Goal: Communication & Community: Answer question/provide support

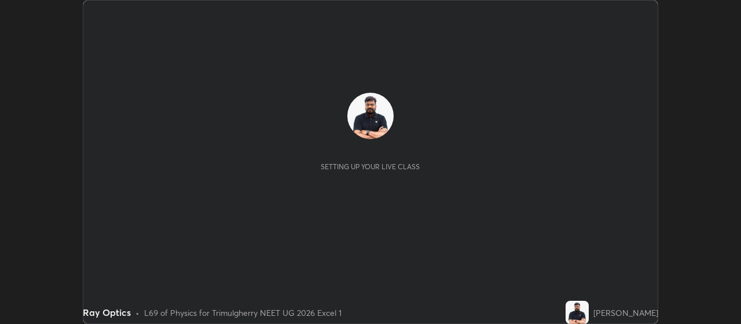
scroll to position [324, 741]
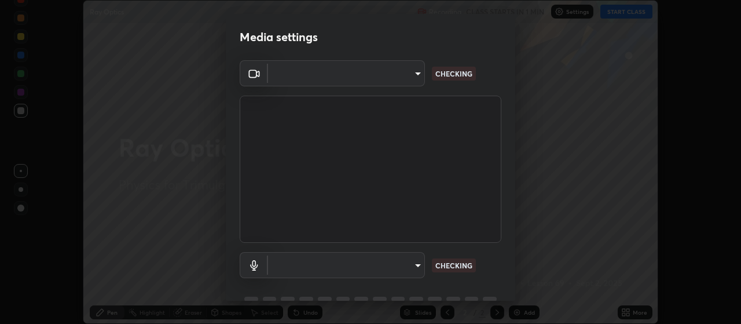
type input "c52127a40cbf279c8509d1fea9a6c4f1a5ad2dcd18f862b978adc8f20b04eebd"
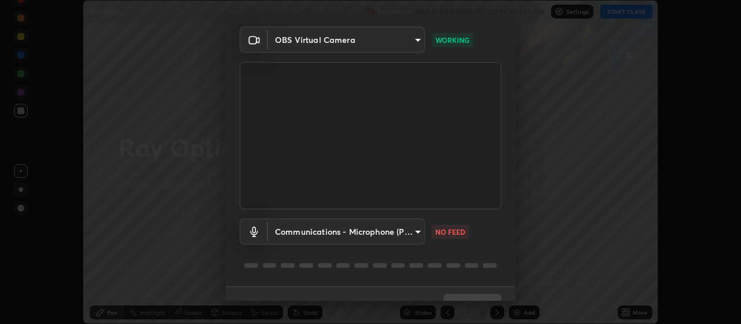
scroll to position [56, 0]
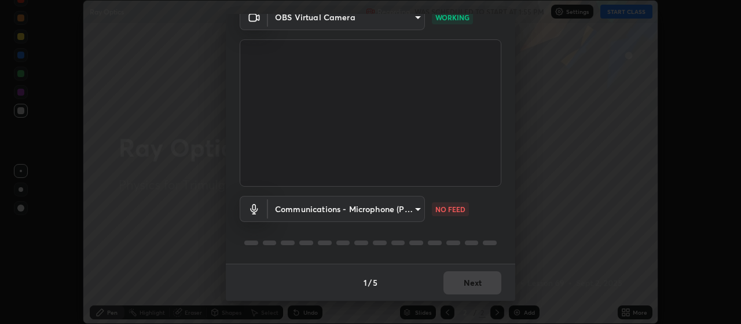
click at [405, 215] on body "Erase all Ray Optics Recording WAS SCHEDULED TO START AT 1:55 PM Settings START…" at bounding box center [370, 162] width 741 height 324
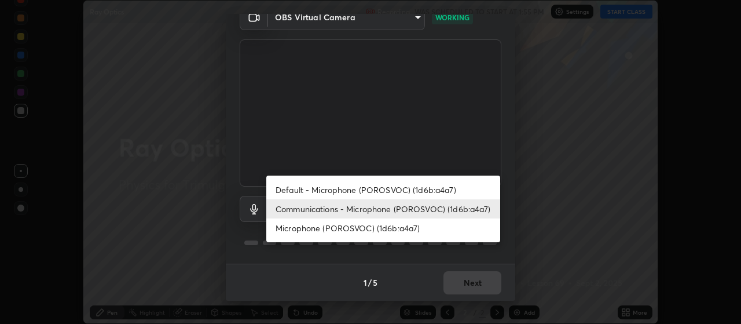
click at [372, 190] on li "Default - Microphone (POROSVOC) (1d6b:a4a7)" at bounding box center [383, 189] width 234 height 19
type input "default"
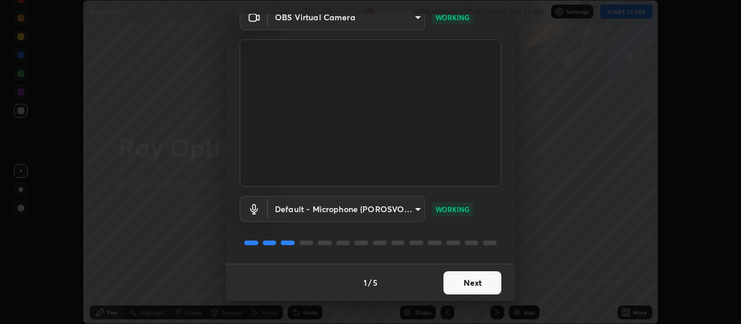
click at [468, 285] on button "Next" at bounding box center [473, 282] width 58 height 23
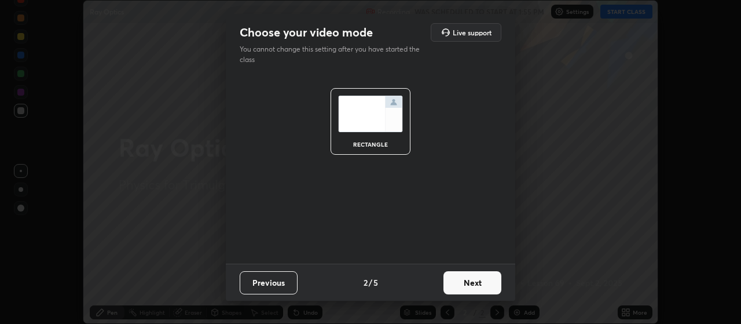
click at [475, 286] on button "Next" at bounding box center [473, 282] width 58 height 23
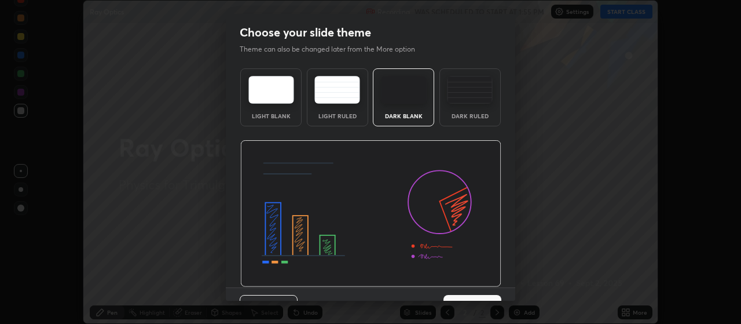
click at [489, 295] on button "Next" at bounding box center [473, 306] width 58 height 23
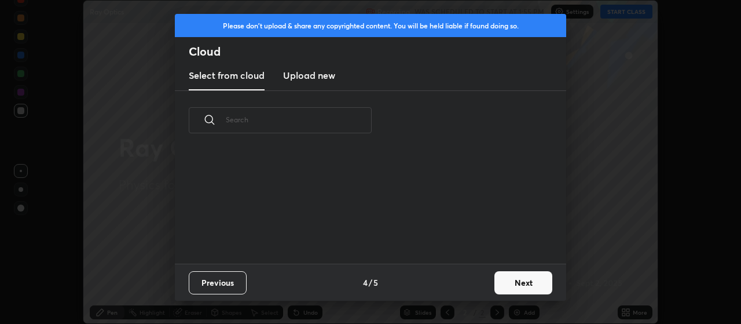
click at [510, 287] on button "Next" at bounding box center [524, 282] width 58 height 23
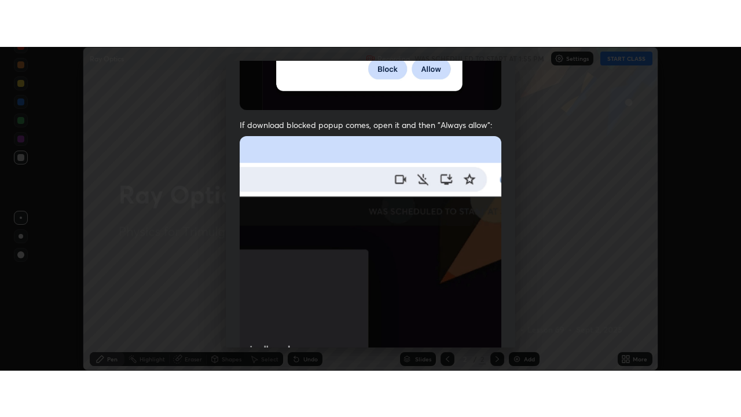
scroll to position [292, 0]
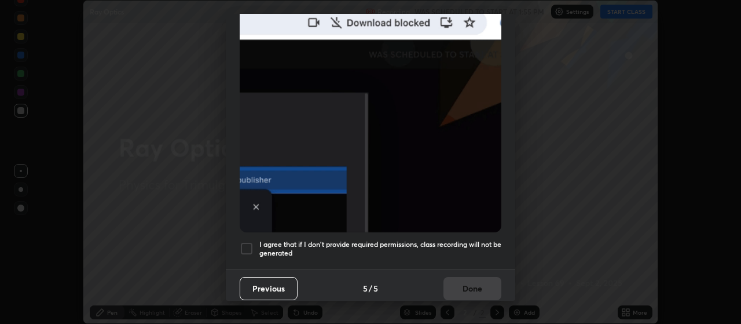
click at [431, 240] on h5 "I agree that if I don't provide required permissions, class recording will not …" at bounding box center [380, 249] width 242 height 18
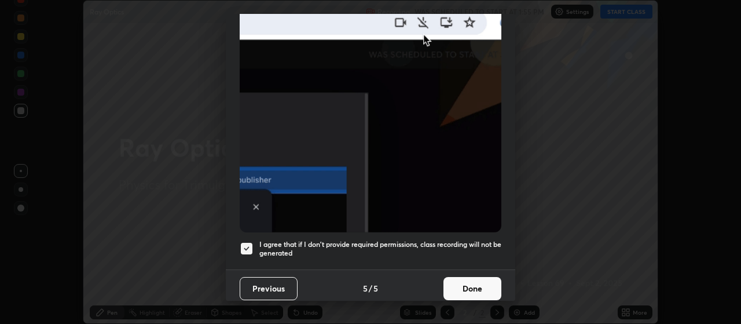
click at [486, 288] on button "Done" at bounding box center [473, 288] width 58 height 23
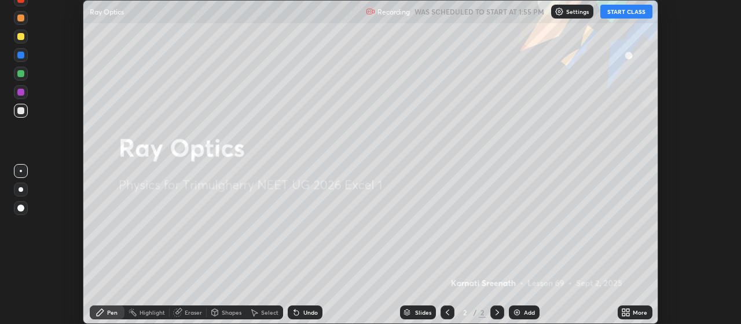
click at [617, 14] on button "START CLASS" at bounding box center [627, 12] width 52 height 14
click at [624, 314] on icon at bounding box center [624, 314] width 3 height 3
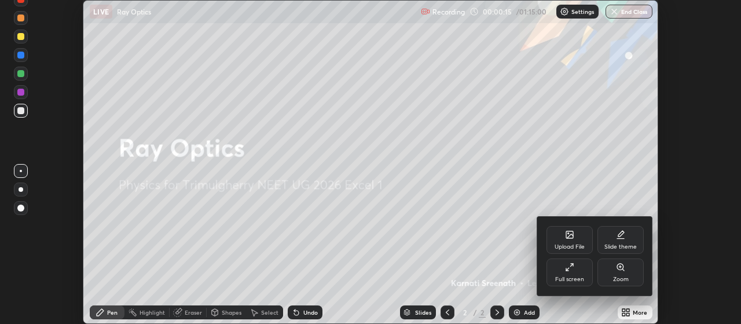
click at [577, 281] on div "Full screen" at bounding box center [569, 279] width 29 height 6
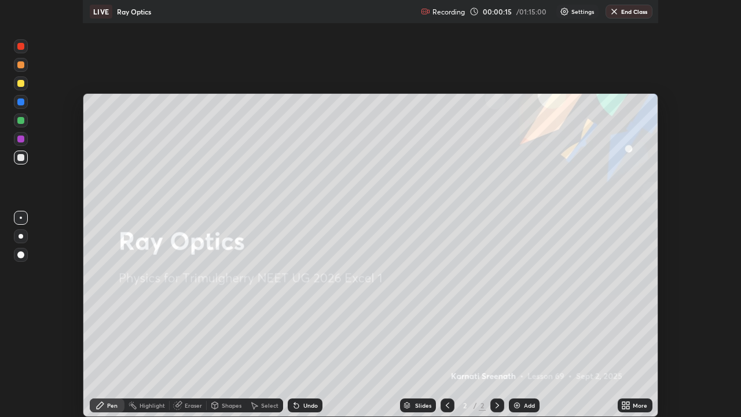
scroll to position [417, 741]
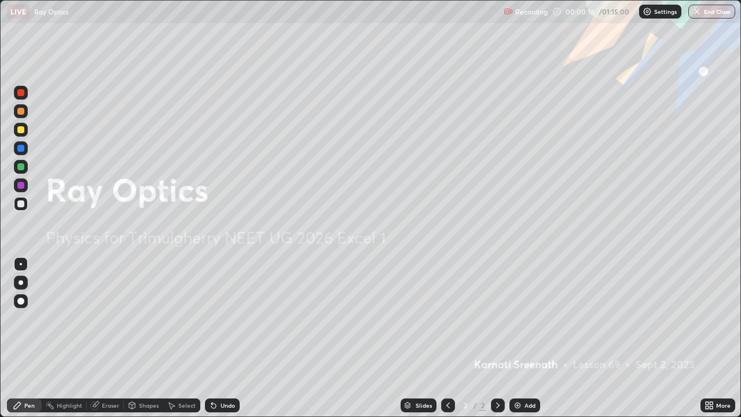
click at [532, 323] on div "Add" at bounding box center [530, 405] width 11 height 6
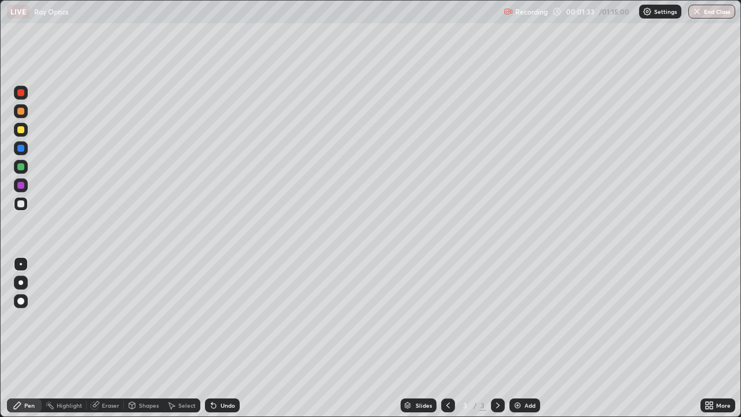
click at [21, 168] on div at bounding box center [20, 166] width 7 height 7
click at [230, 323] on div "Undo" at bounding box center [222, 405] width 35 height 14
click at [21, 206] on div at bounding box center [20, 203] width 7 height 7
click at [231, 323] on div "Undo" at bounding box center [228, 405] width 14 height 6
click at [230, 323] on div "Undo" at bounding box center [228, 405] width 14 height 6
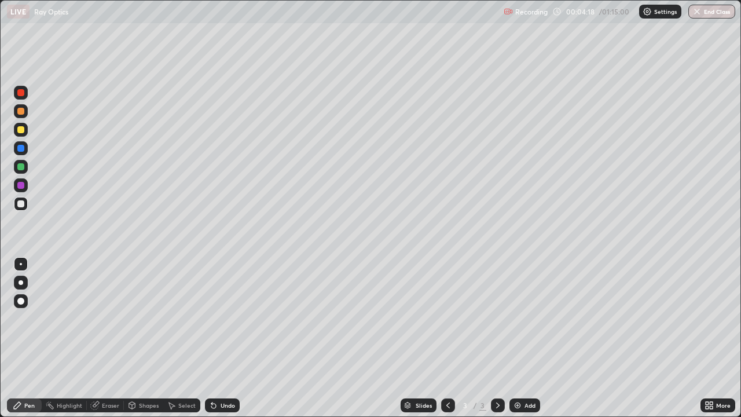
click at [107, 323] on div "Eraser" at bounding box center [105, 405] width 37 height 14
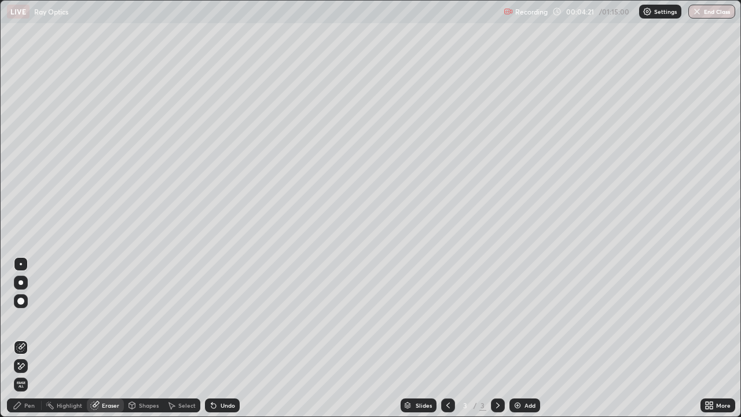
click at [24, 323] on icon at bounding box center [20, 366] width 9 height 10
click at [29, 323] on div "Pen" at bounding box center [29, 405] width 10 height 6
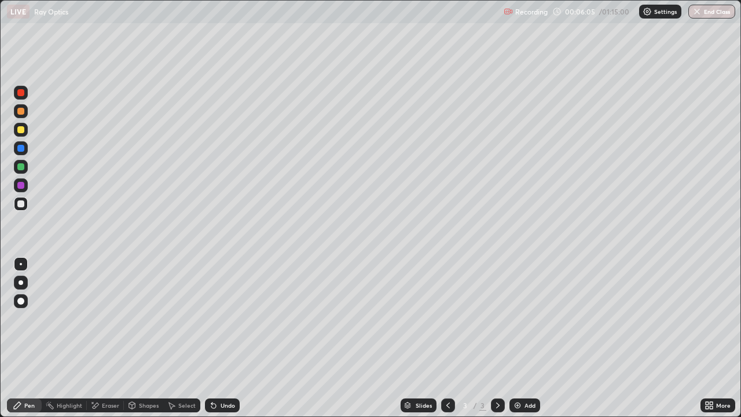
click at [529, 323] on div "Add" at bounding box center [530, 405] width 11 height 6
click at [22, 170] on div at bounding box center [20, 166] width 7 height 7
click at [21, 151] on div at bounding box center [20, 148] width 7 height 7
click at [25, 204] on div at bounding box center [21, 204] width 14 height 14
click at [23, 188] on div at bounding box center [20, 185] width 7 height 7
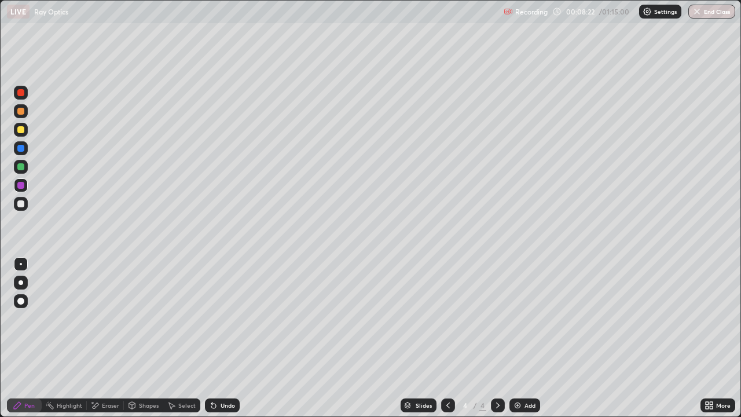
click at [25, 210] on div at bounding box center [21, 204] width 14 height 14
click at [111, 323] on div "Eraser" at bounding box center [110, 405] width 17 height 6
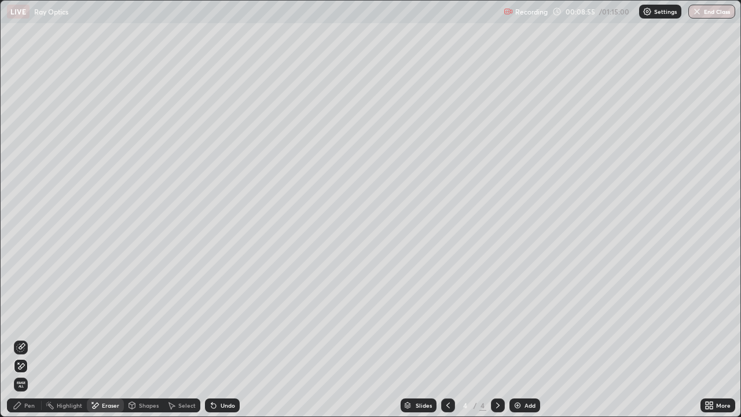
click at [230, 323] on div "Undo" at bounding box center [228, 405] width 14 height 6
click at [23, 323] on div "Pen" at bounding box center [24, 405] width 35 height 14
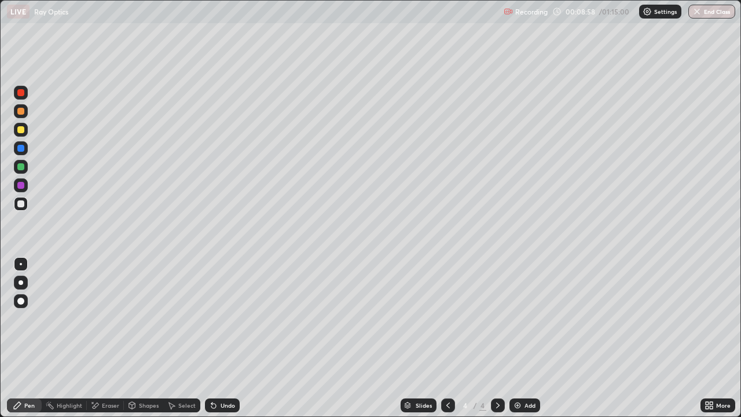
click at [22, 187] on div at bounding box center [20, 185] width 7 height 7
click at [21, 204] on div at bounding box center [20, 203] width 7 height 7
click at [19, 112] on div at bounding box center [20, 111] width 7 height 7
click at [521, 323] on img at bounding box center [517, 405] width 9 height 9
click at [27, 205] on div at bounding box center [21, 204] width 14 height 14
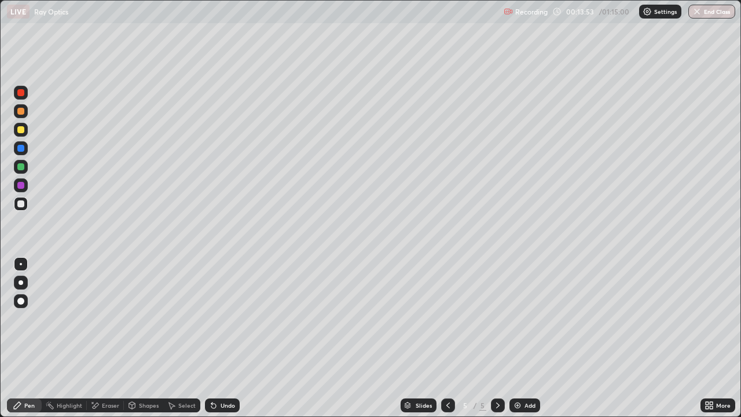
click at [223, 323] on div "Undo" at bounding box center [222, 405] width 35 height 14
click at [221, 323] on div "Undo" at bounding box center [228, 405] width 14 height 6
click at [23, 186] on div at bounding box center [20, 185] width 7 height 7
click at [19, 203] on div at bounding box center [20, 203] width 7 height 7
click at [229, 323] on div "Undo" at bounding box center [222, 405] width 35 height 14
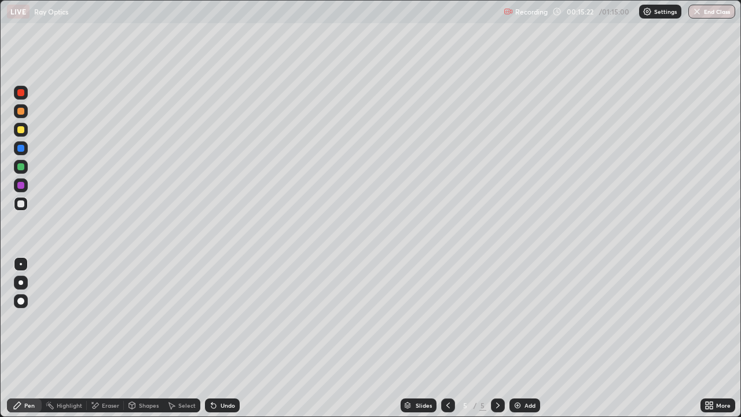
click at [224, 323] on div "Undo" at bounding box center [222, 405] width 35 height 14
click at [215, 323] on div "Undo" at bounding box center [222, 405] width 35 height 14
click at [525, 323] on div "Add" at bounding box center [530, 405] width 11 height 6
click at [22, 113] on div at bounding box center [20, 111] width 7 height 7
click at [22, 131] on div at bounding box center [20, 129] width 7 height 7
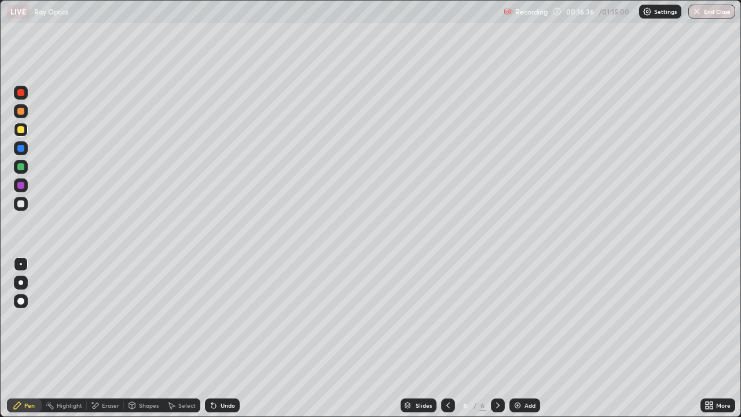
click at [228, 323] on div "Undo" at bounding box center [228, 405] width 14 height 6
click at [222, 323] on div "Undo" at bounding box center [222, 405] width 35 height 14
click at [223, 323] on div "Undo" at bounding box center [228, 405] width 14 height 6
click at [222, 323] on div "Undo" at bounding box center [228, 405] width 14 height 6
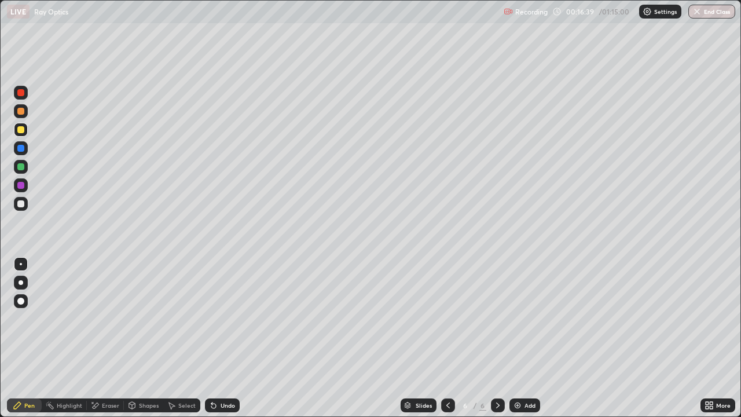
click at [224, 323] on div "Undo" at bounding box center [222, 405] width 35 height 14
click at [225, 323] on div "Undo" at bounding box center [222, 405] width 35 height 14
click at [22, 206] on div at bounding box center [20, 203] width 7 height 7
click at [19, 203] on div at bounding box center [20, 203] width 7 height 7
click at [21, 184] on div at bounding box center [20, 185] width 7 height 7
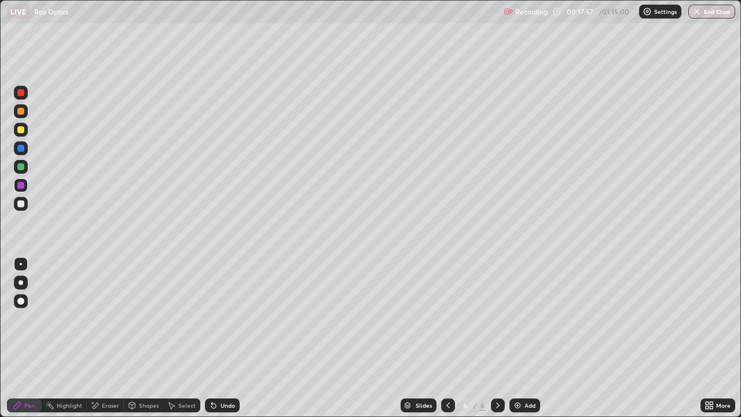
click at [110, 323] on div "Eraser" at bounding box center [110, 405] width 17 height 6
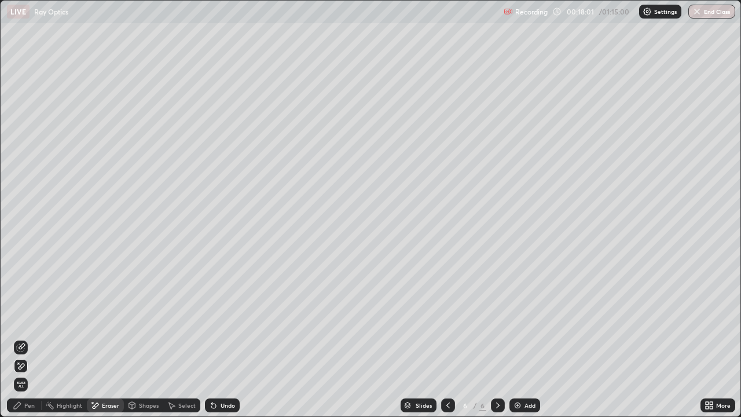
click at [21, 323] on icon at bounding box center [22, 346] width 6 height 6
click at [33, 323] on div "Pen" at bounding box center [29, 405] width 10 height 6
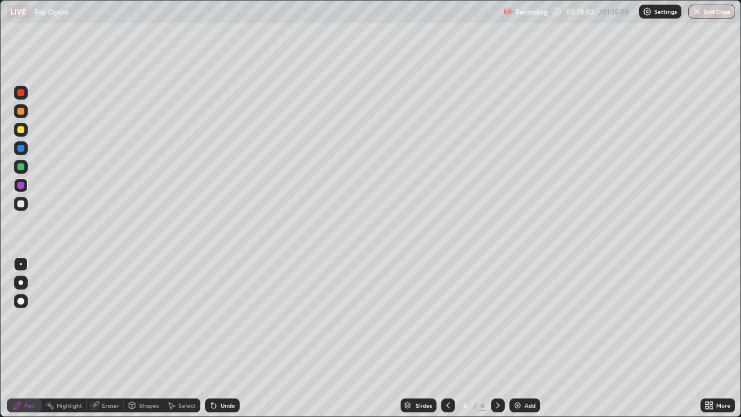
click at [19, 116] on div at bounding box center [21, 111] width 14 height 14
click at [25, 203] on div at bounding box center [21, 204] width 14 height 14
click at [525, 323] on div "Add" at bounding box center [525, 405] width 31 height 14
click at [21, 167] on div at bounding box center [20, 166] width 7 height 7
click at [21, 204] on div at bounding box center [20, 203] width 7 height 7
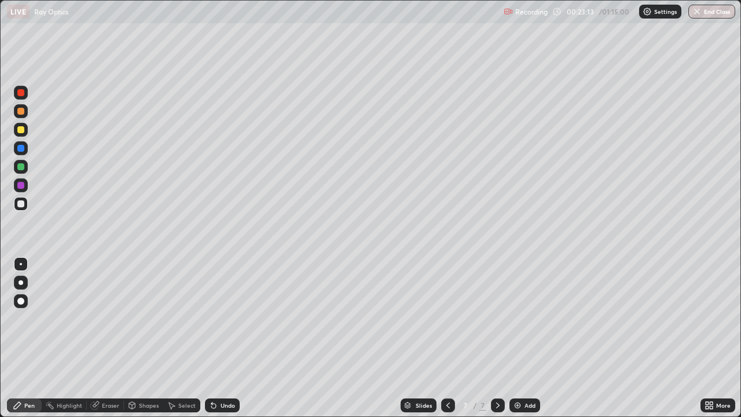
click at [25, 188] on div at bounding box center [21, 185] width 14 height 14
click at [22, 165] on div at bounding box center [20, 166] width 7 height 7
click at [24, 150] on div at bounding box center [20, 148] width 7 height 7
click at [19, 186] on div at bounding box center [20, 185] width 7 height 7
click at [24, 165] on div at bounding box center [20, 166] width 7 height 7
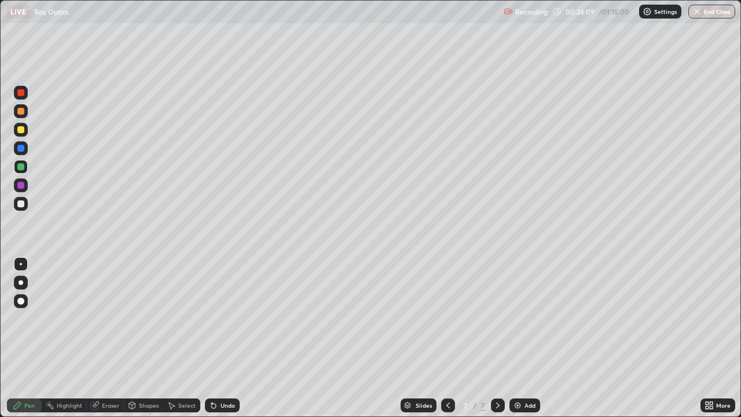
click at [18, 205] on div at bounding box center [20, 203] width 7 height 7
click at [21, 149] on div at bounding box center [20, 148] width 7 height 7
click at [25, 208] on div at bounding box center [21, 204] width 14 height 14
click at [113, 323] on div "Eraser" at bounding box center [110, 405] width 17 height 6
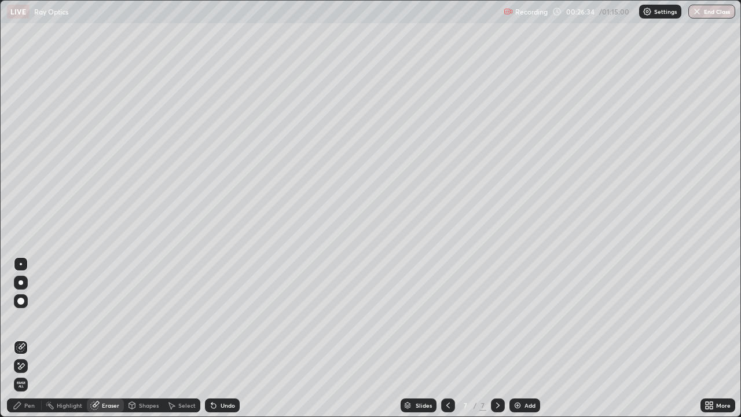
click at [32, 323] on div "Pen" at bounding box center [24, 405] width 35 height 14
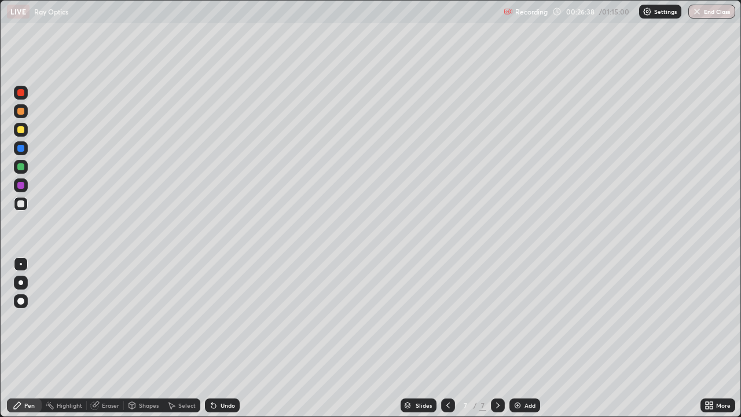
click at [21, 149] on div at bounding box center [20, 148] width 7 height 7
click at [19, 131] on div at bounding box center [20, 129] width 7 height 7
click at [532, 323] on div "Add" at bounding box center [530, 405] width 11 height 6
click at [25, 149] on div at bounding box center [21, 148] width 14 height 14
click at [24, 203] on div at bounding box center [20, 203] width 7 height 7
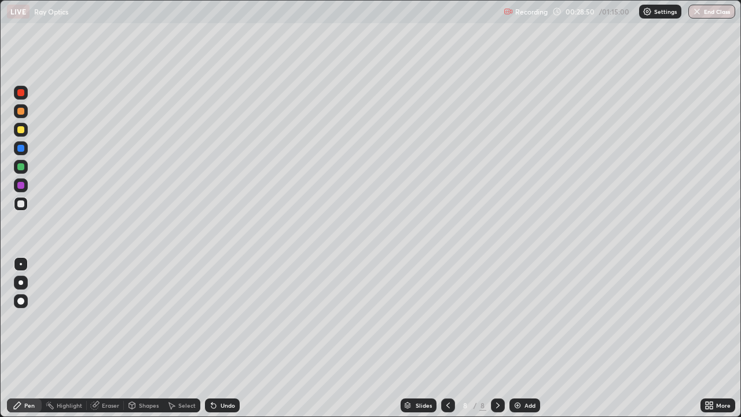
click at [228, 323] on div "Undo" at bounding box center [222, 405] width 35 height 14
click at [23, 166] on div at bounding box center [20, 166] width 7 height 7
click at [23, 130] on div at bounding box center [20, 129] width 7 height 7
click at [20, 170] on div at bounding box center [20, 166] width 7 height 7
click at [20, 133] on div at bounding box center [20, 129] width 7 height 7
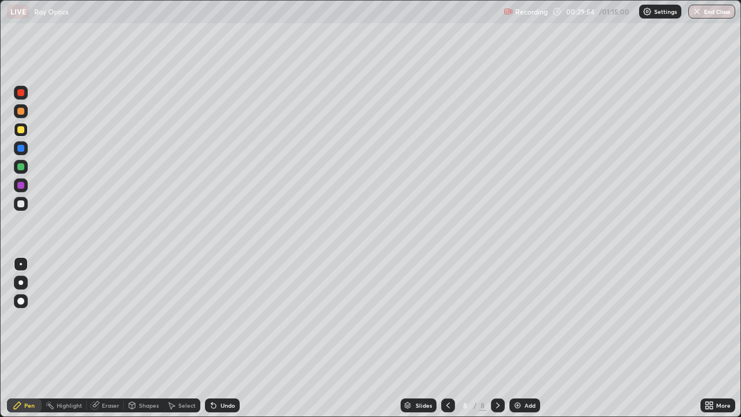
click at [229, 323] on div "Undo" at bounding box center [228, 405] width 14 height 6
click at [20, 205] on div at bounding box center [20, 203] width 7 height 7
click at [107, 323] on div "Eraser" at bounding box center [110, 405] width 17 height 6
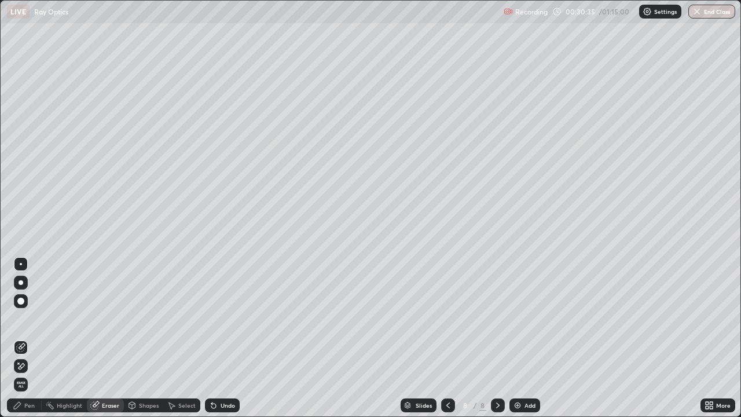
click at [17, 323] on div "Pen" at bounding box center [24, 405] width 35 height 14
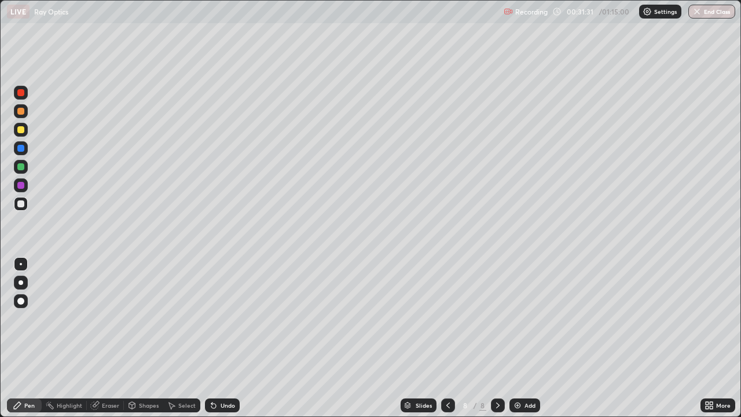
click at [101, 323] on div "Eraser" at bounding box center [105, 405] width 37 height 14
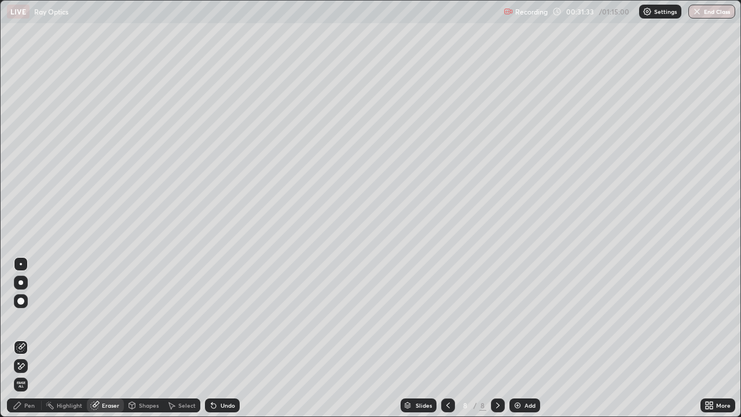
click at [27, 323] on div "Pen" at bounding box center [29, 405] width 10 height 6
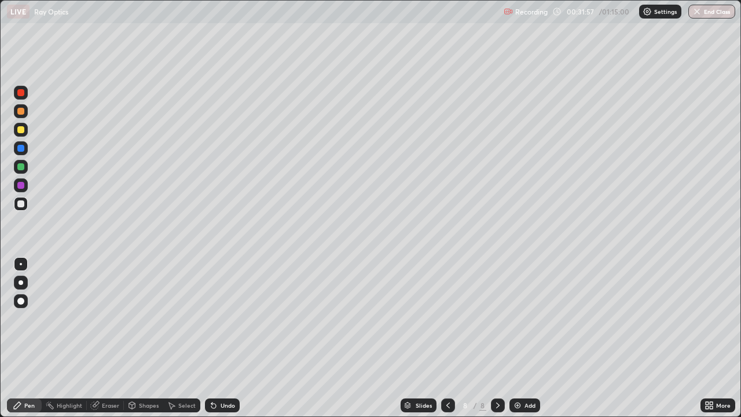
click at [19, 132] on div at bounding box center [20, 129] width 7 height 7
click at [20, 165] on div at bounding box center [20, 166] width 7 height 7
click at [24, 185] on div at bounding box center [20, 185] width 7 height 7
click at [20, 206] on div at bounding box center [20, 203] width 7 height 7
click at [21, 167] on div at bounding box center [20, 166] width 7 height 7
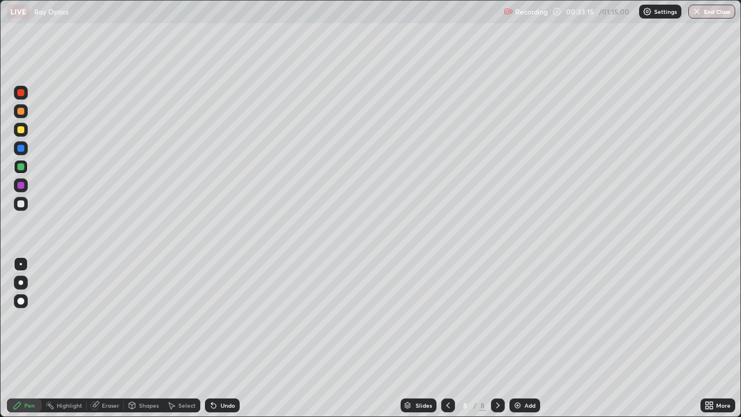
click at [21, 149] on div at bounding box center [20, 148] width 7 height 7
click at [21, 185] on div at bounding box center [20, 185] width 7 height 7
click at [20, 129] on div at bounding box center [20, 129] width 7 height 7
click at [20, 150] on div at bounding box center [20, 148] width 7 height 7
click at [20, 206] on div at bounding box center [20, 203] width 7 height 7
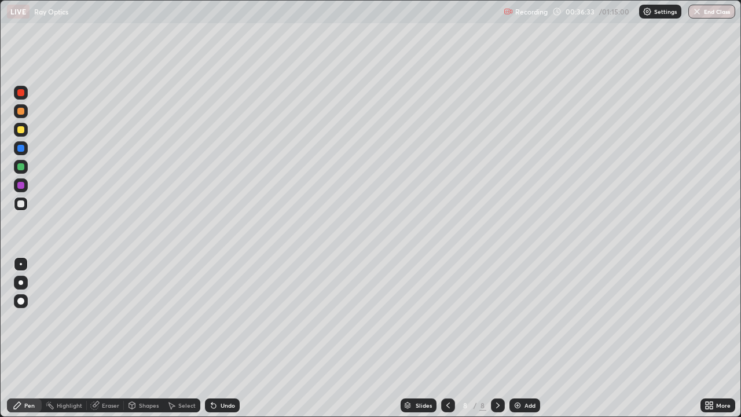
click at [21, 184] on div at bounding box center [20, 185] width 7 height 7
click at [111, 323] on div "Eraser" at bounding box center [105, 405] width 37 height 14
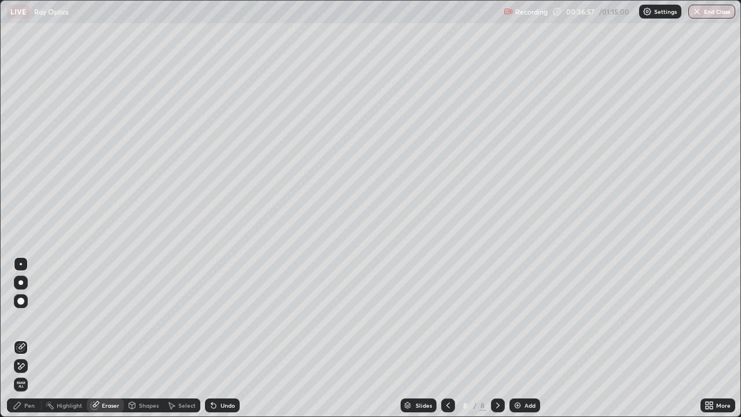
click at [24, 323] on div "Pen" at bounding box center [24, 405] width 35 height 14
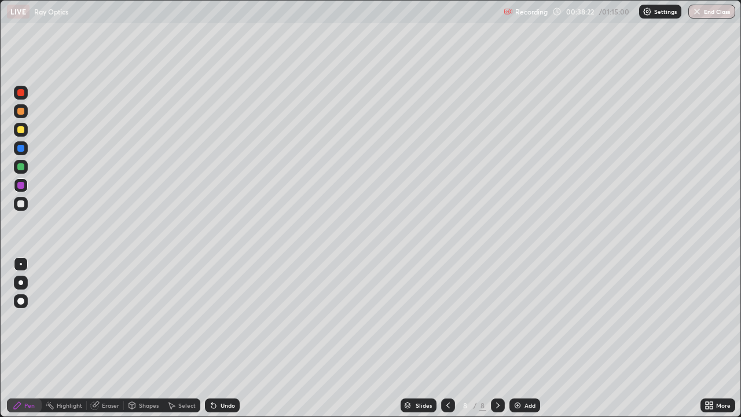
click at [226, 323] on div "Undo" at bounding box center [222, 405] width 35 height 14
click at [229, 323] on div "Undo" at bounding box center [228, 405] width 14 height 6
click at [228, 323] on div "Undo" at bounding box center [228, 405] width 14 height 6
click at [231, 323] on div "Undo" at bounding box center [222, 405] width 35 height 14
click at [222, 323] on div "Undo" at bounding box center [228, 405] width 14 height 6
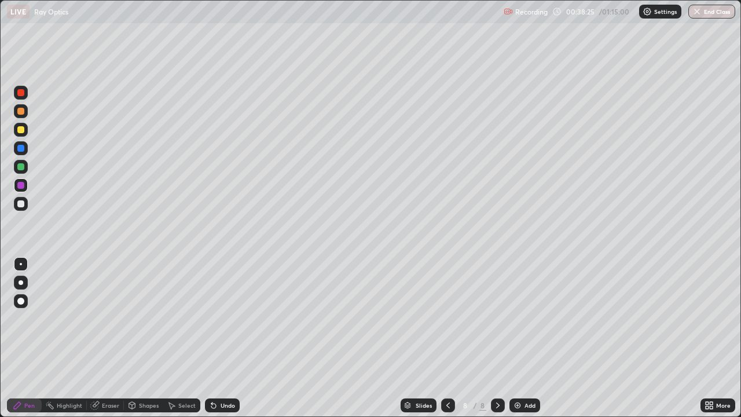
click at [225, 323] on div "Undo" at bounding box center [228, 405] width 14 height 6
click at [221, 323] on div "Undo" at bounding box center [228, 405] width 14 height 6
click at [218, 323] on div "Undo" at bounding box center [222, 405] width 35 height 14
click at [214, 323] on icon at bounding box center [213, 405] width 9 height 9
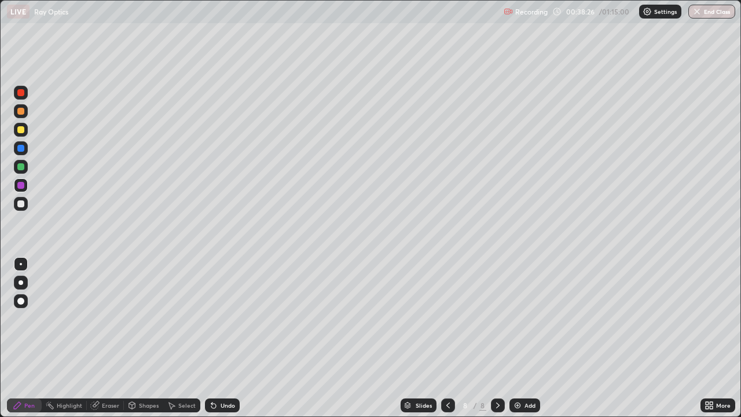
click at [211, 323] on icon at bounding box center [213, 406] width 5 height 5
click at [212, 323] on icon at bounding box center [213, 406] width 5 height 5
click at [17, 199] on div at bounding box center [21, 204] width 14 height 14
click at [20, 284] on div at bounding box center [21, 282] width 5 height 5
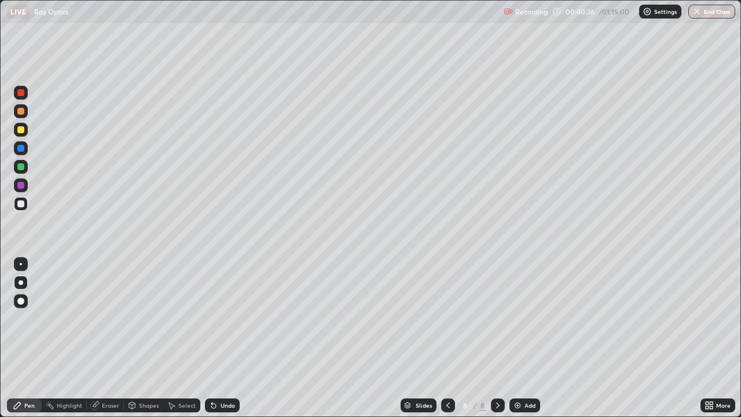
click at [224, 323] on div "Undo" at bounding box center [228, 405] width 14 height 6
click at [223, 323] on div "Undo" at bounding box center [228, 405] width 14 height 6
click at [224, 323] on div "Undo" at bounding box center [228, 405] width 14 height 6
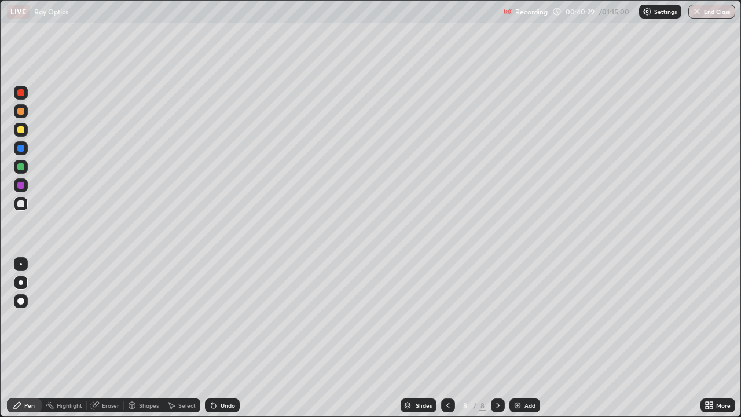
click at [229, 323] on div "Undo" at bounding box center [228, 405] width 14 height 6
click at [232, 323] on div "Undo" at bounding box center [228, 405] width 14 height 6
click at [21, 264] on div at bounding box center [21, 264] width 2 height 2
click at [29, 323] on div "Pen" at bounding box center [29, 405] width 10 height 6
click at [23, 151] on div at bounding box center [20, 148] width 7 height 7
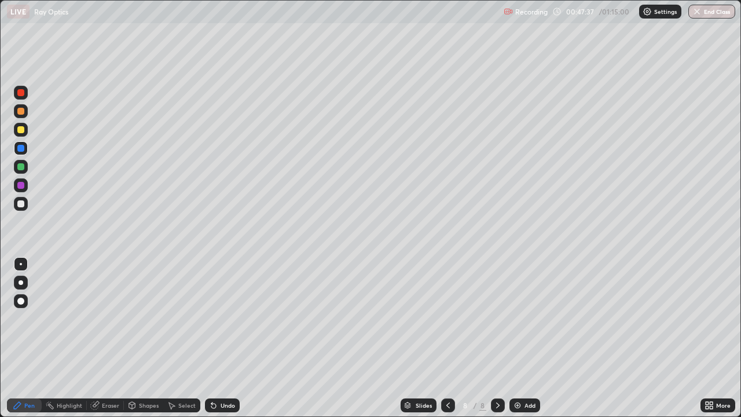
click at [20, 130] on div at bounding box center [20, 129] width 7 height 7
click at [635, 323] on div "Slides 8 / 8 Add" at bounding box center [470, 405] width 461 height 23
click at [650, 323] on div "Slides 8 / 8 Add" at bounding box center [470, 405] width 461 height 23
click at [19, 113] on div at bounding box center [20, 111] width 7 height 7
click at [20, 107] on div at bounding box center [21, 111] width 14 height 14
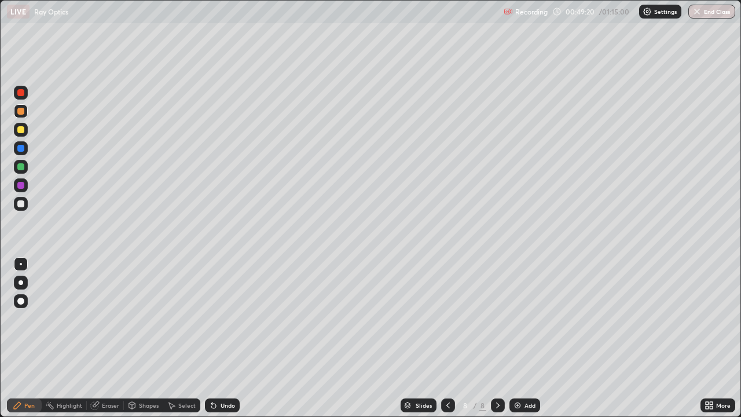
click at [18, 90] on div at bounding box center [20, 92] width 7 height 7
click at [20, 130] on div at bounding box center [20, 129] width 7 height 7
click at [516, 323] on img at bounding box center [517, 405] width 9 height 9
click at [447, 323] on icon at bounding box center [448, 405] width 9 height 9
click at [493, 323] on icon at bounding box center [497, 405] width 9 height 9
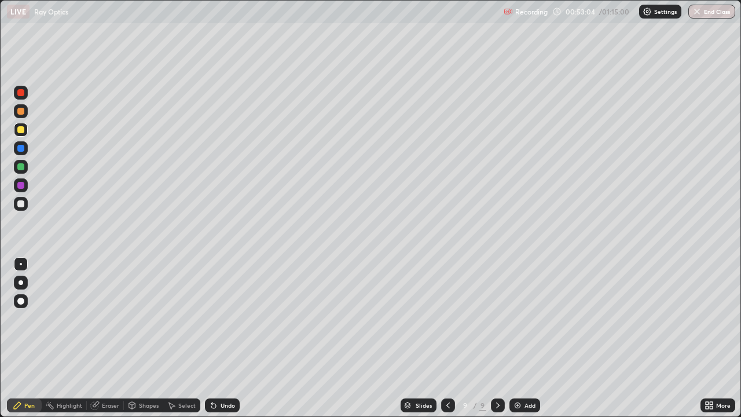
click at [23, 112] on div at bounding box center [20, 111] width 7 height 7
click at [221, 323] on div "Undo" at bounding box center [228, 405] width 14 height 6
click at [229, 323] on div "Undo" at bounding box center [228, 405] width 14 height 6
click at [19, 204] on div at bounding box center [20, 203] width 7 height 7
click at [226, 323] on div "Undo" at bounding box center [228, 405] width 14 height 6
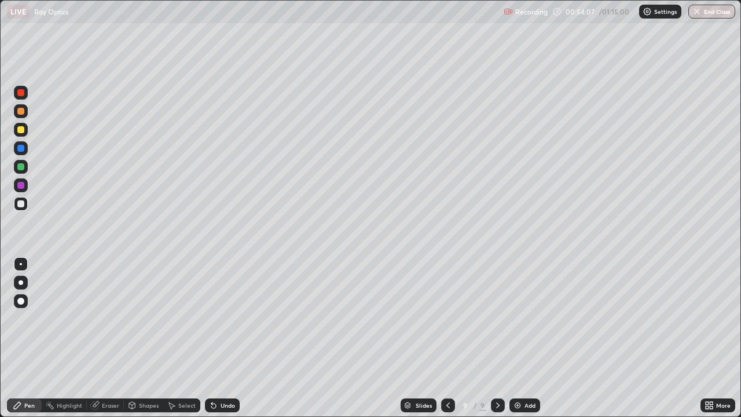
click at [109, 323] on div "Eraser" at bounding box center [110, 405] width 17 height 6
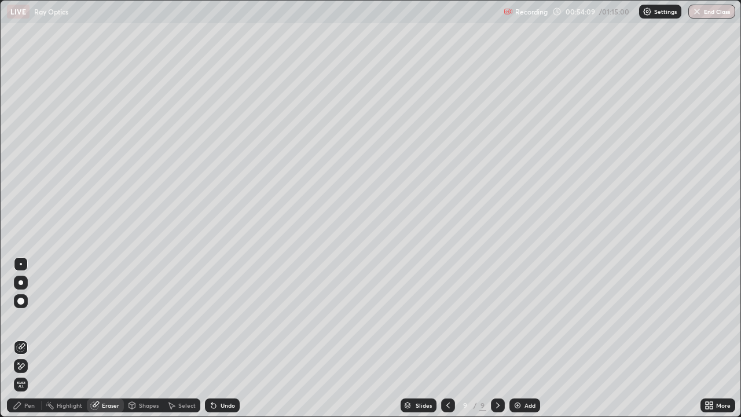
click at [26, 323] on div "Pen" at bounding box center [24, 405] width 35 height 14
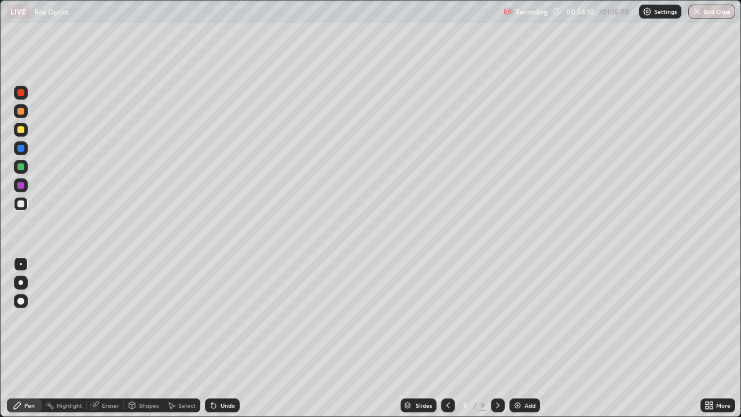
click at [23, 300] on div at bounding box center [20, 301] width 7 height 7
click at [144, 323] on div "Shapes" at bounding box center [143, 405] width 39 height 14
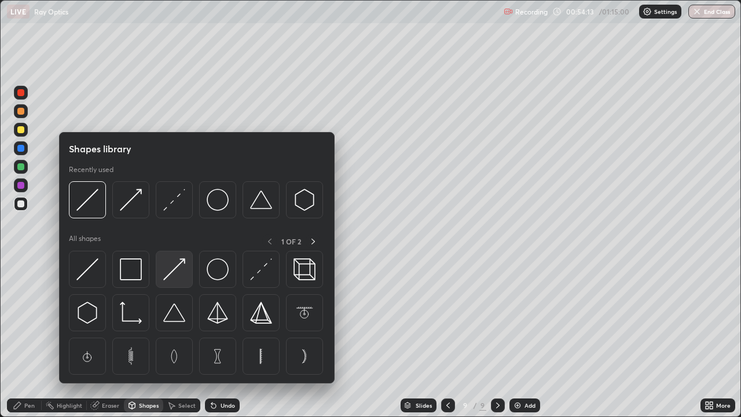
click at [175, 274] on img at bounding box center [174, 269] width 22 height 22
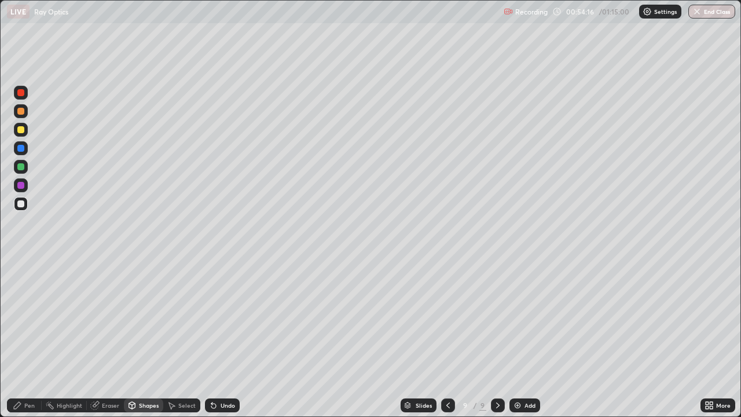
click at [108, 323] on div "Eraser" at bounding box center [110, 405] width 17 height 6
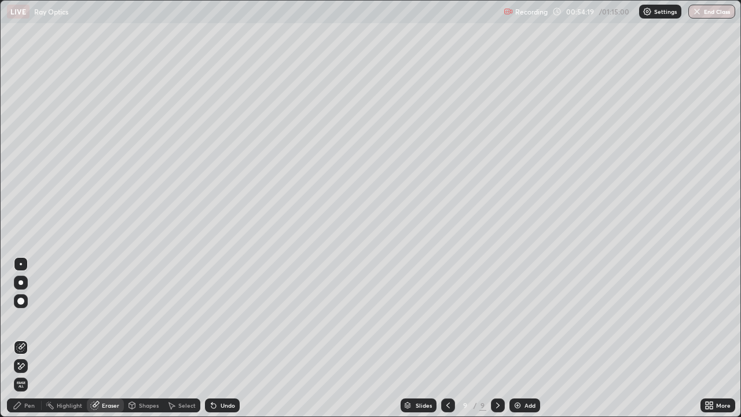
click at [145, 323] on div "Shapes" at bounding box center [149, 405] width 20 height 6
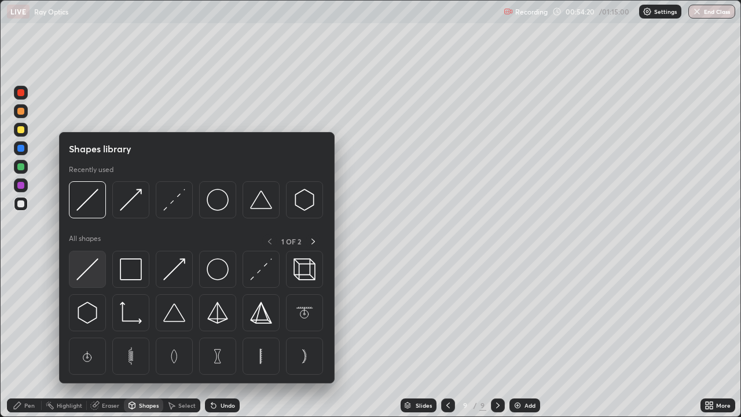
click at [92, 272] on img at bounding box center [87, 269] width 22 height 22
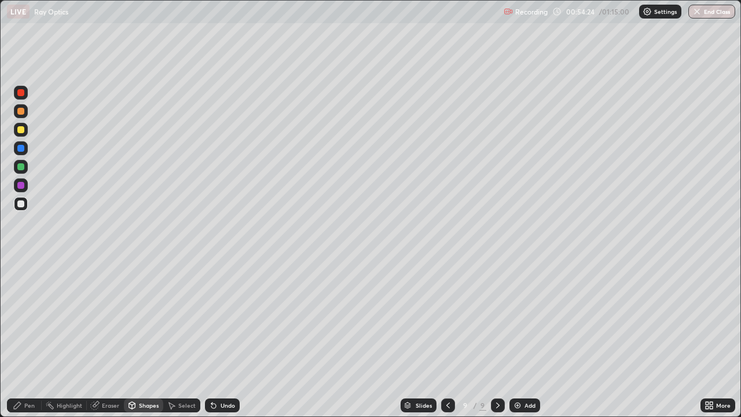
click at [28, 323] on div "Pen" at bounding box center [29, 405] width 10 height 6
click at [21, 264] on div at bounding box center [21, 264] width 2 height 2
click at [141, 323] on div "Shapes" at bounding box center [143, 405] width 39 height 14
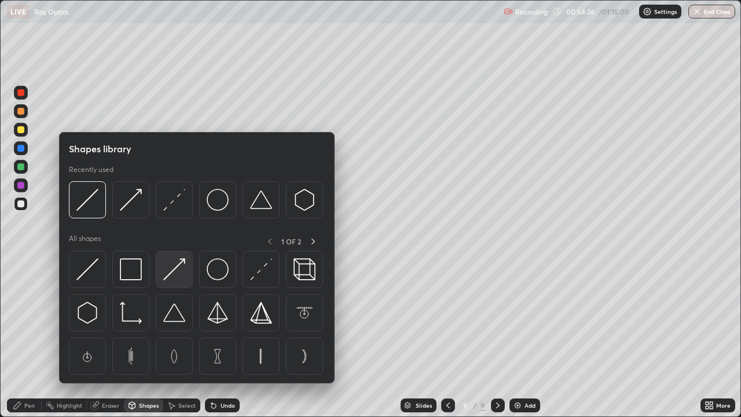
click at [170, 278] on img at bounding box center [174, 269] width 22 height 22
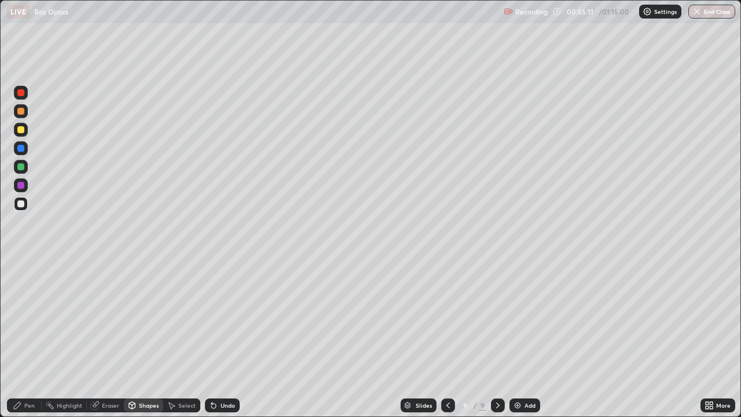
click at [225, 323] on div "Undo" at bounding box center [222, 405] width 35 height 14
click at [226, 323] on div "Undo" at bounding box center [228, 405] width 14 height 6
click at [228, 323] on div "Undo" at bounding box center [228, 405] width 14 height 6
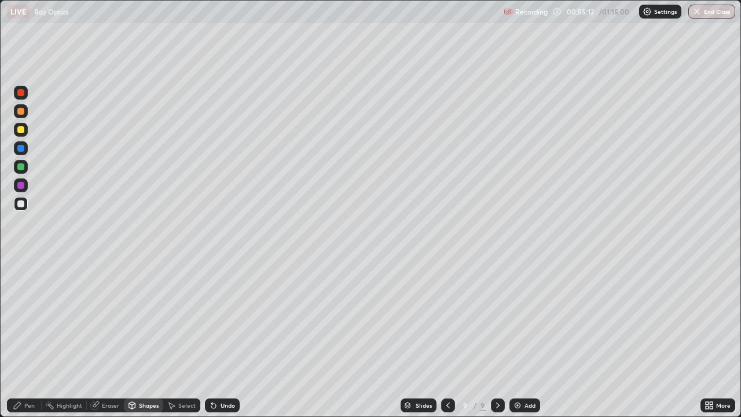
click at [228, 323] on div "Undo" at bounding box center [228, 405] width 14 height 6
click at [226, 323] on div "Undo" at bounding box center [228, 405] width 14 height 6
click at [21, 167] on div at bounding box center [20, 166] width 7 height 7
click at [21, 206] on div at bounding box center [20, 203] width 7 height 7
click at [134, 323] on icon at bounding box center [132, 405] width 6 height 7
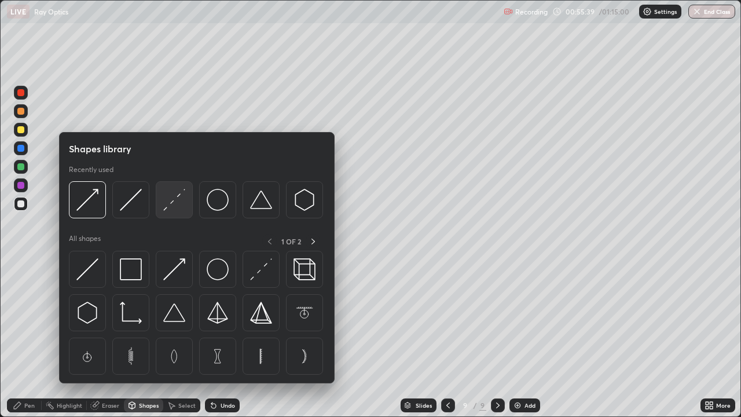
click at [182, 204] on img at bounding box center [174, 200] width 22 height 22
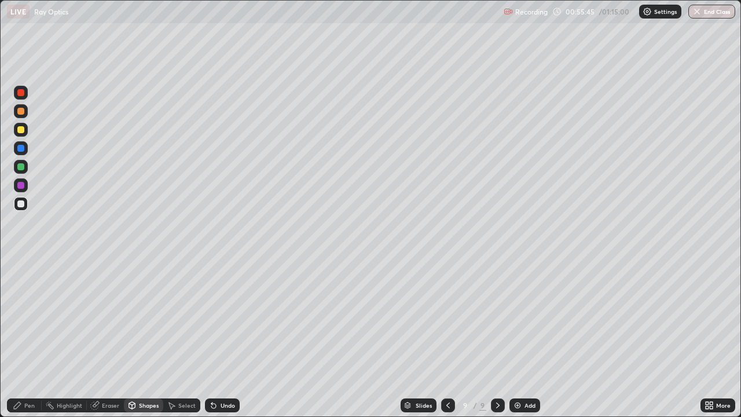
click at [19, 149] on div at bounding box center [20, 148] width 7 height 7
click at [22, 169] on div at bounding box center [20, 166] width 7 height 7
click at [141, 323] on div "Shapes" at bounding box center [143, 405] width 39 height 14
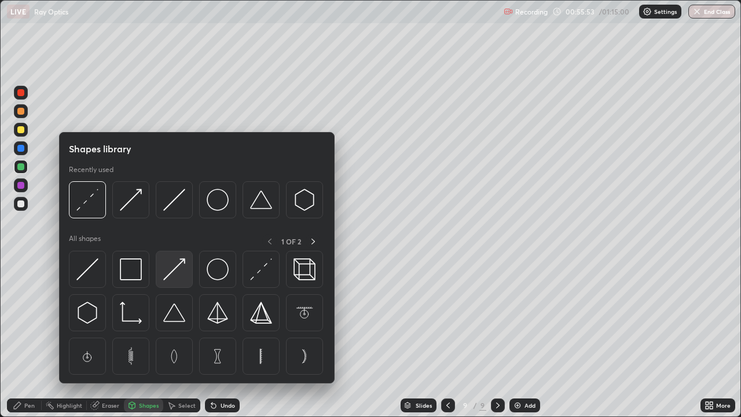
click at [175, 266] on img at bounding box center [174, 269] width 22 height 22
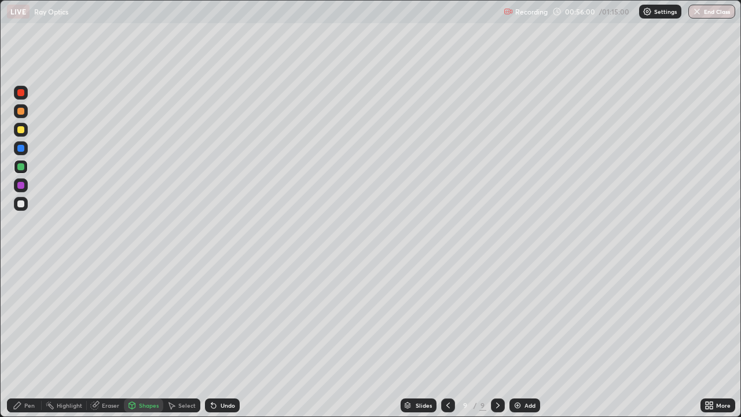
click at [153, 323] on div "Shapes" at bounding box center [149, 405] width 20 height 6
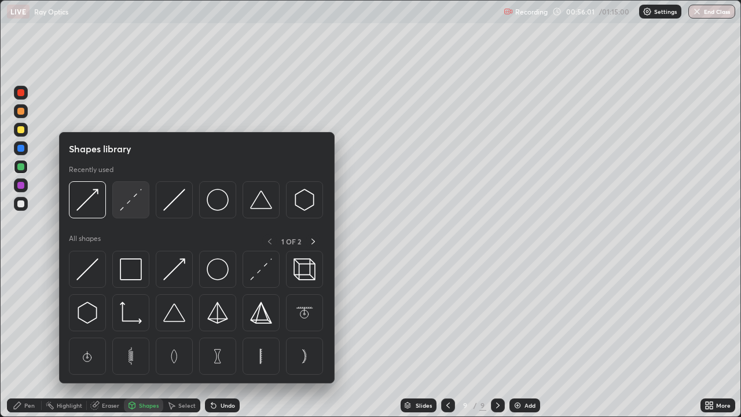
click at [139, 205] on img at bounding box center [131, 200] width 22 height 22
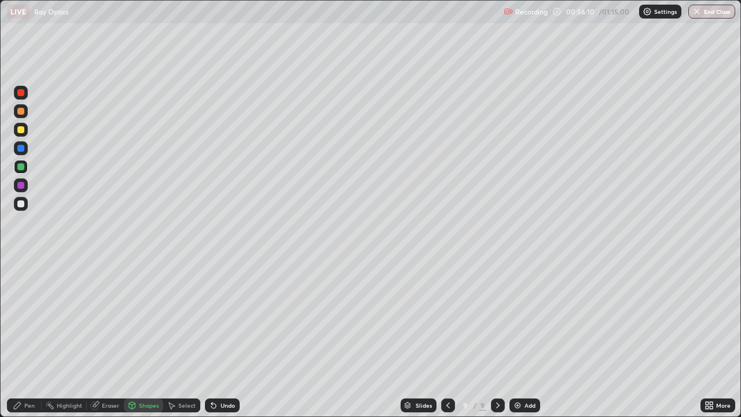
click at [21, 323] on div "Pen" at bounding box center [24, 405] width 35 height 14
click at [225, 323] on div "Undo" at bounding box center [228, 405] width 14 height 6
click at [18, 146] on div at bounding box center [20, 148] width 7 height 7
click at [21, 185] on div at bounding box center [20, 185] width 7 height 7
click at [22, 202] on div at bounding box center [20, 203] width 7 height 7
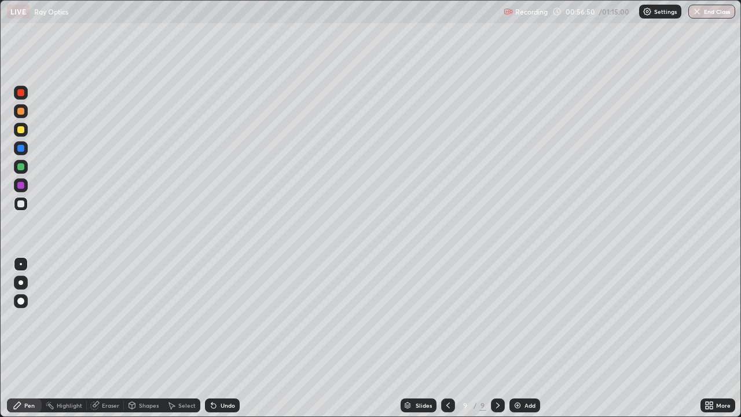
click at [21, 185] on div at bounding box center [20, 185] width 7 height 7
click at [23, 205] on div at bounding box center [20, 203] width 7 height 7
click at [19, 167] on div at bounding box center [20, 166] width 7 height 7
click at [21, 151] on div at bounding box center [20, 148] width 7 height 7
click at [20, 133] on div at bounding box center [20, 129] width 7 height 7
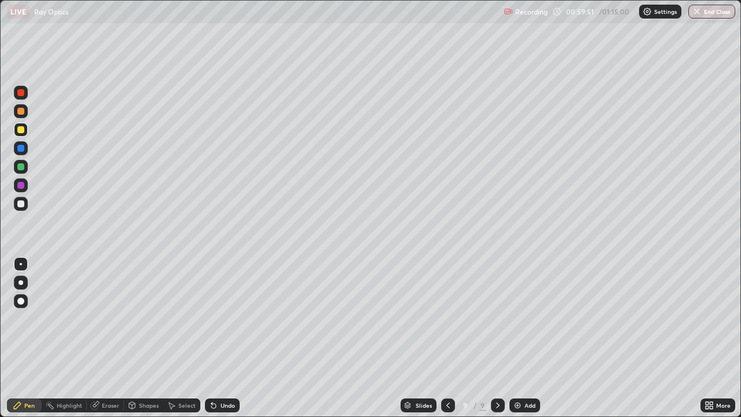
click at [20, 203] on div at bounding box center [20, 203] width 7 height 7
click at [23, 113] on div at bounding box center [20, 111] width 7 height 7
click at [526, 323] on div "Add" at bounding box center [530, 405] width 11 height 6
click at [26, 203] on div at bounding box center [21, 204] width 14 height 14
click at [146, 323] on div "Shapes" at bounding box center [143, 405] width 39 height 14
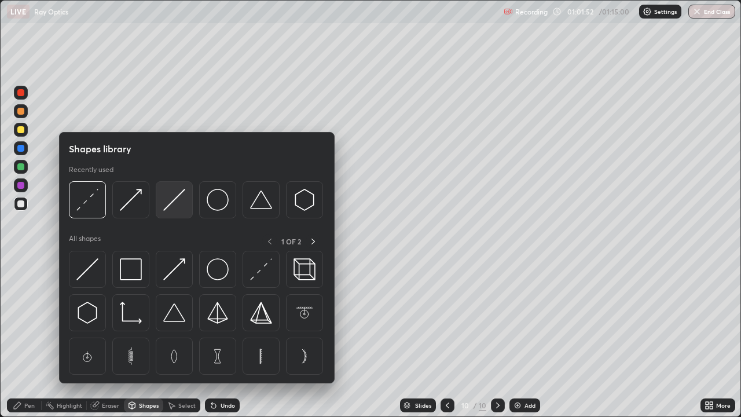
click at [170, 203] on img at bounding box center [174, 200] width 22 height 22
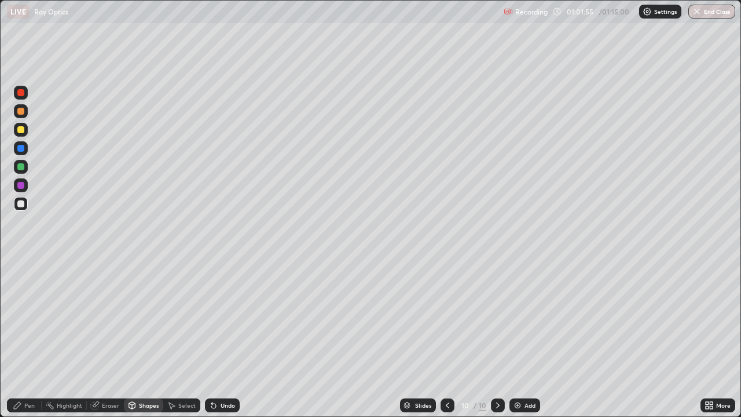
click at [23, 188] on div at bounding box center [20, 185] width 7 height 7
click at [228, 323] on div "Undo" at bounding box center [228, 405] width 14 height 6
click at [22, 207] on div at bounding box center [20, 203] width 7 height 7
click at [28, 323] on div "Pen" at bounding box center [29, 405] width 10 height 6
click at [20, 182] on div at bounding box center [20, 185] width 7 height 7
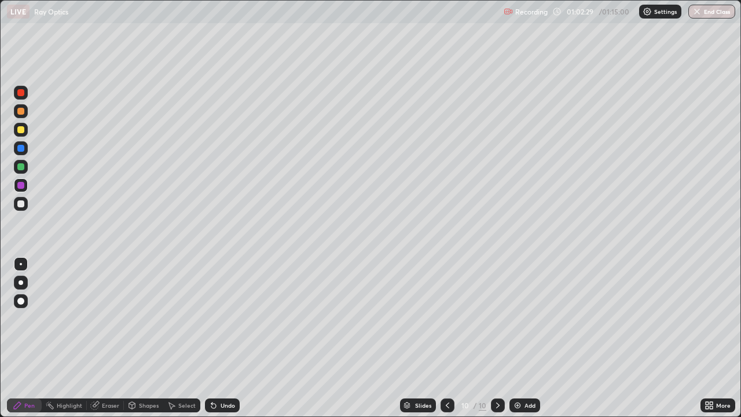
click at [22, 170] on div at bounding box center [20, 166] width 7 height 7
click at [226, 323] on div "Undo" at bounding box center [222, 405] width 35 height 14
click at [224, 323] on div "Undo" at bounding box center [228, 405] width 14 height 6
click at [23, 210] on div at bounding box center [21, 204] width 14 height 14
click at [21, 163] on div at bounding box center [21, 167] width 14 height 14
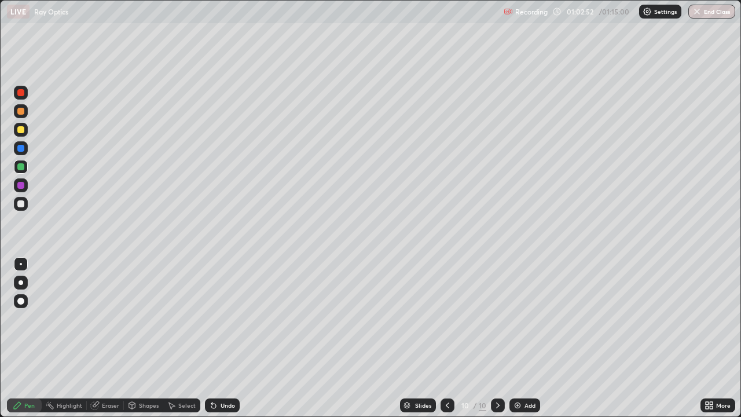
click at [21, 185] on div at bounding box center [20, 185] width 7 height 7
click at [25, 204] on div at bounding box center [21, 204] width 14 height 14
click at [20, 167] on div at bounding box center [20, 166] width 7 height 7
click at [147, 323] on div "Shapes" at bounding box center [143, 405] width 39 height 14
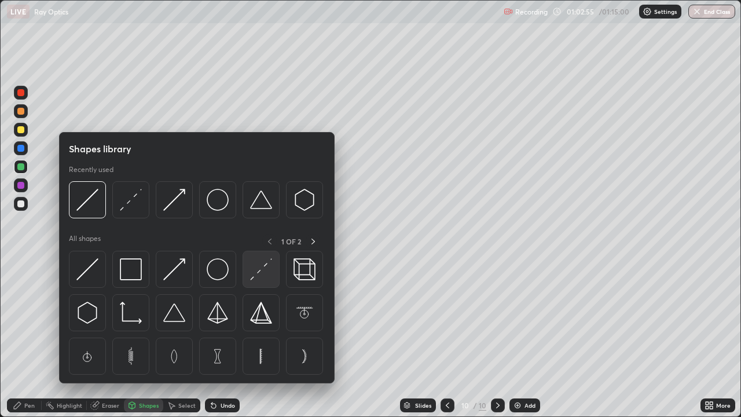
click at [267, 268] on img at bounding box center [261, 269] width 22 height 22
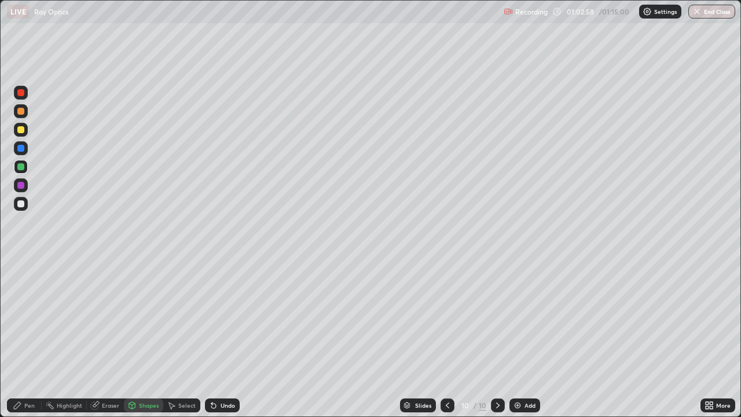
click at [224, 323] on div "Undo" at bounding box center [222, 405] width 35 height 14
click at [20, 323] on icon at bounding box center [17, 405] width 9 height 9
click at [20, 208] on div at bounding box center [21, 204] width 14 height 14
click at [21, 167] on div at bounding box center [20, 166] width 7 height 7
click at [17, 205] on div at bounding box center [20, 203] width 7 height 7
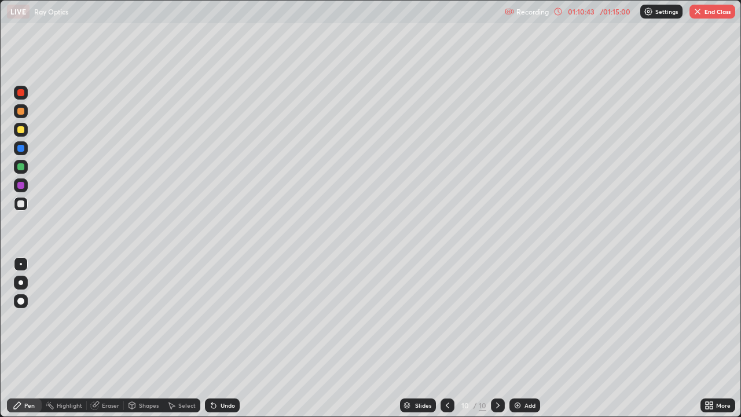
click at [700, 10] on img "button" at bounding box center [697, 11] width 9 height 9
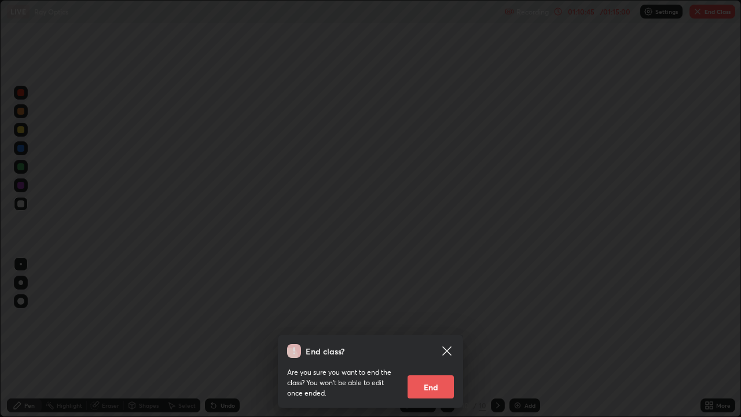
click at [435, 323] on button "End" at bounding box center [431, 386] width 46 height 23
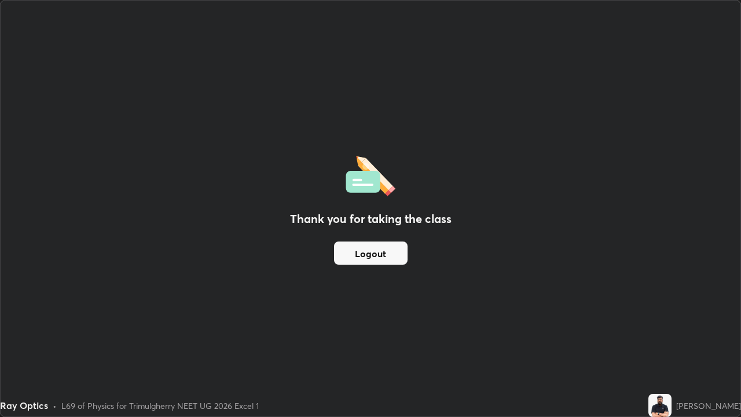
click at [363, 247] on button "Logout" at bounding box center [371, 252] width 74 height 23
